Goal: Transaction & Acquisition: Purchase product/service

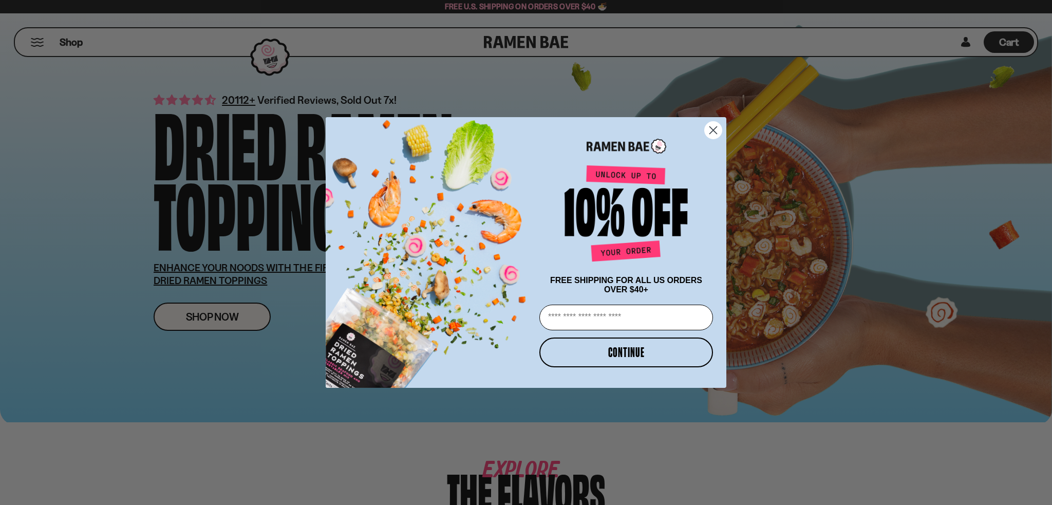
click at [173, 165] on div "Close dialog FREE SHIPPING FOR ALL US ORDERS OVER $40+ Email CONTINUE ******" at bounding box center [526, 252] width 1052 height 505
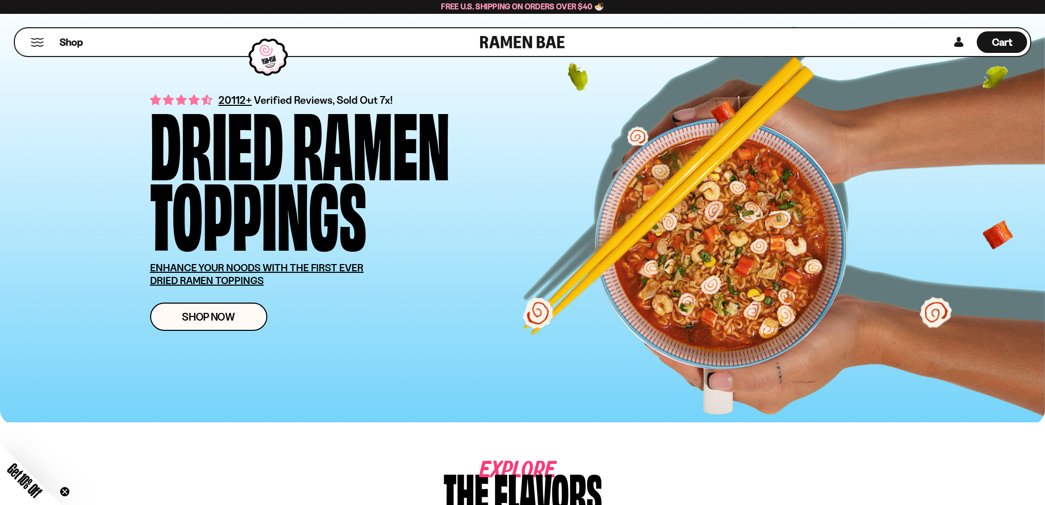
click at [39, 38] on button "Mobile Menu Trigger" at bounding box center [37, 42] width 14 height 9
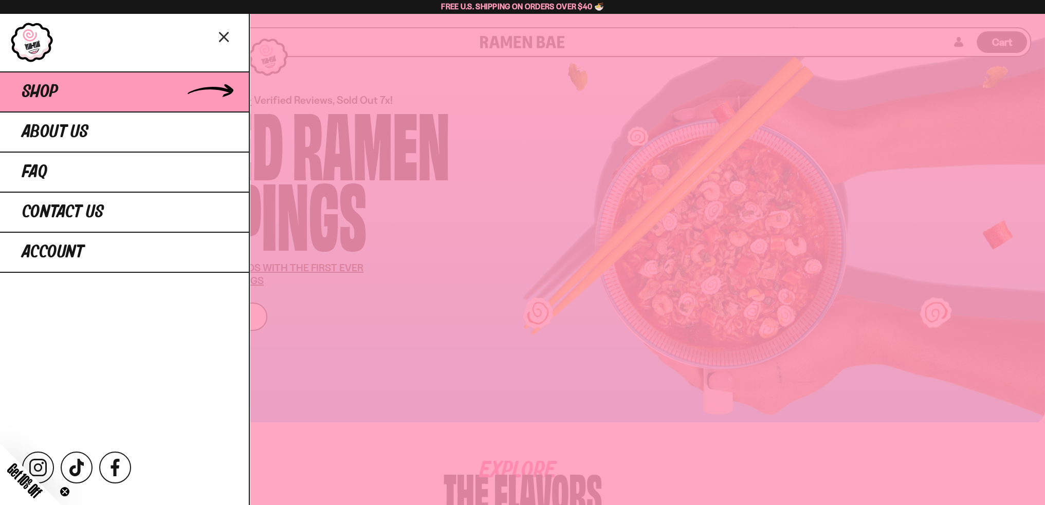
click at [88, 104] on link "Shop" at bounding box center [124, 91] width 249 height 40
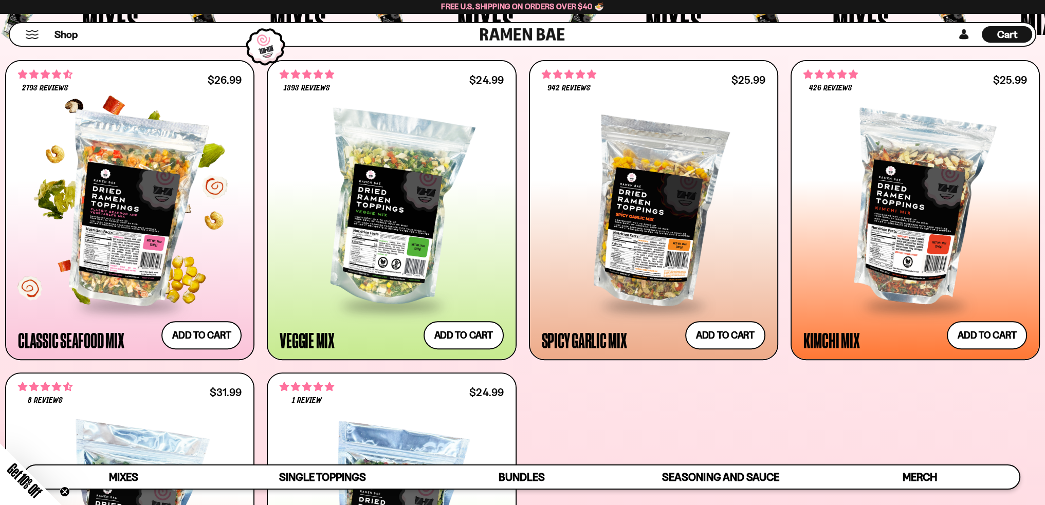
scroll to position [411, 0]
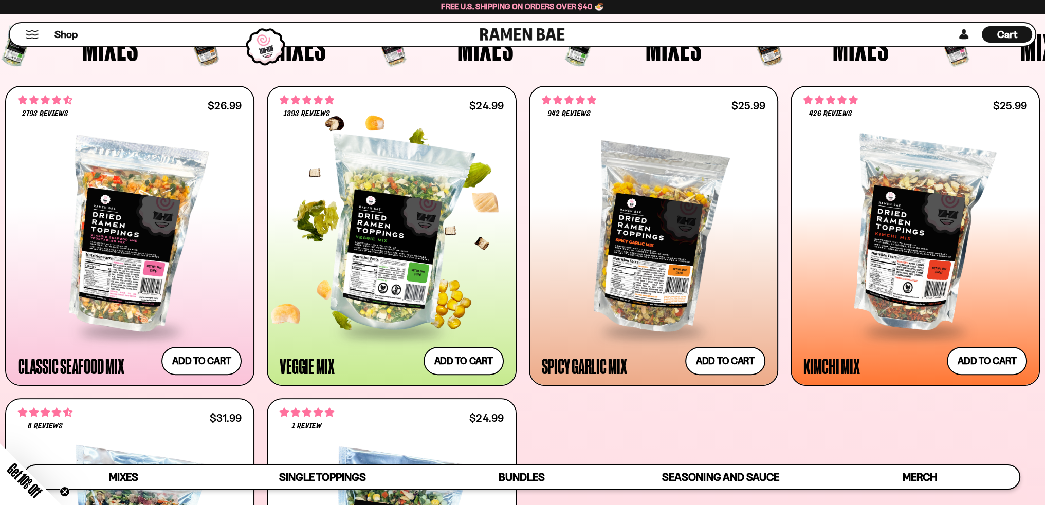
click at [365, 310] on div at bounding box center [390, 235] width 223 height 190
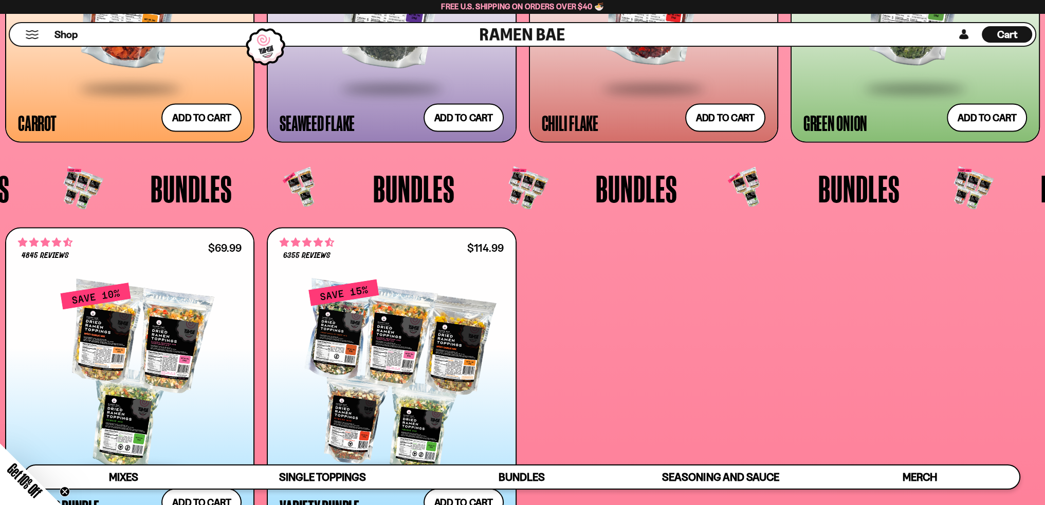
scroll to position [2464, 0]
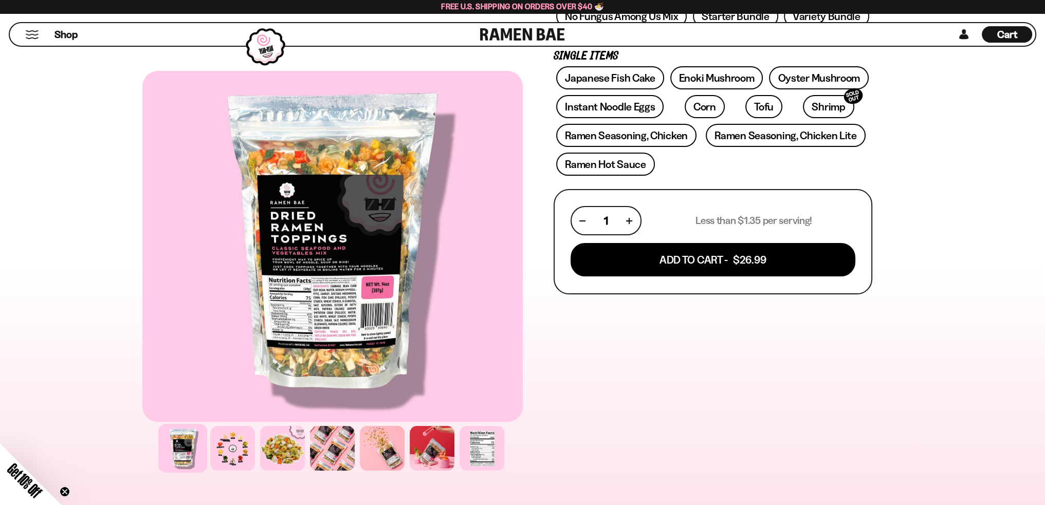
scroll to position [411, 0]
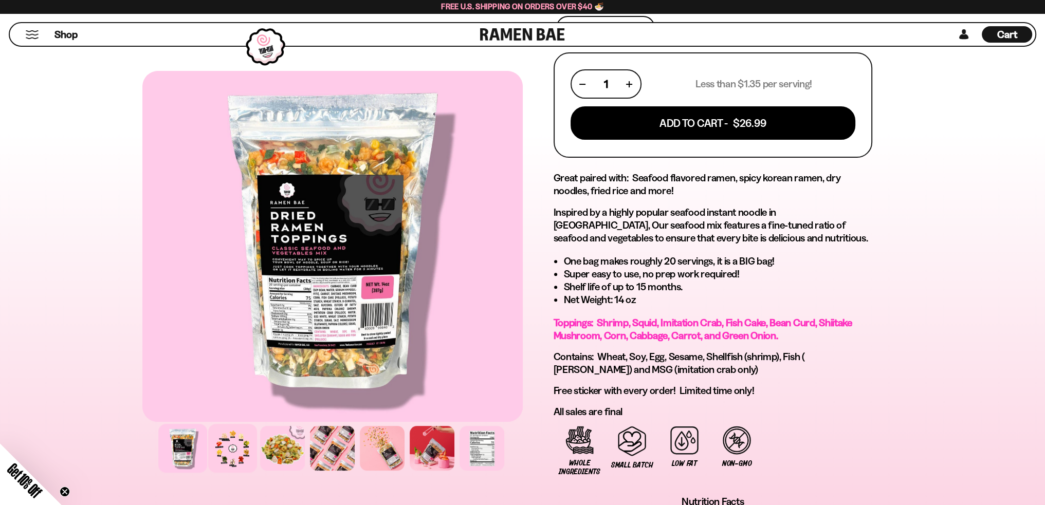
click at [225, 452] on div at bounding box center [232, 448] width 49 height 49
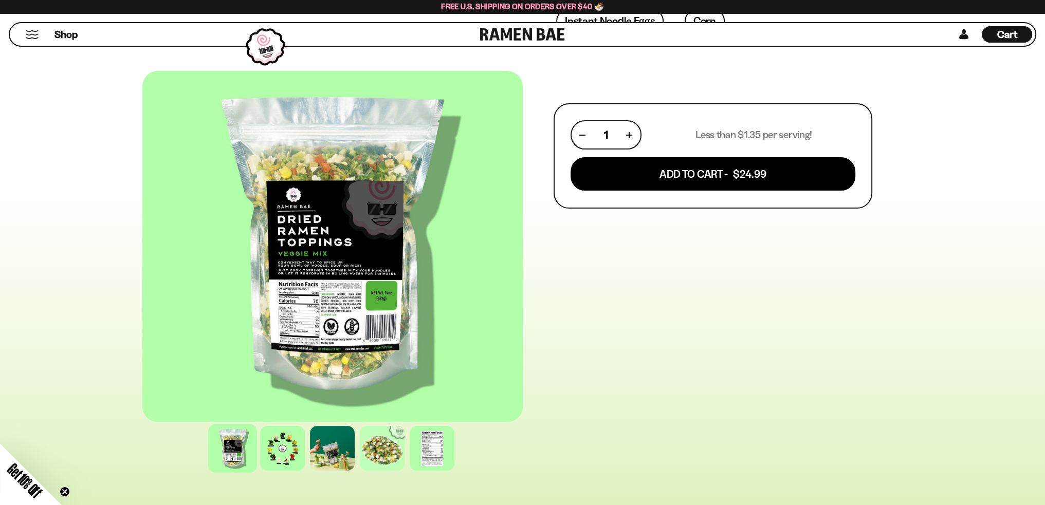
scroll to position [411, 0]
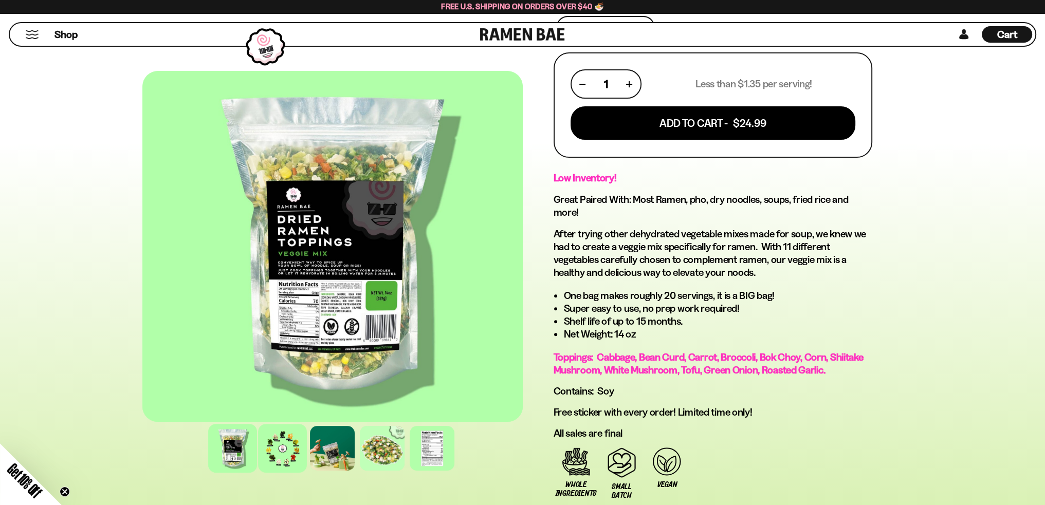
click at [284, 445] on div at bounding box center [282, 448] width 49 height 49
